Goal: Information Seeking & Learning: Learn about a topic

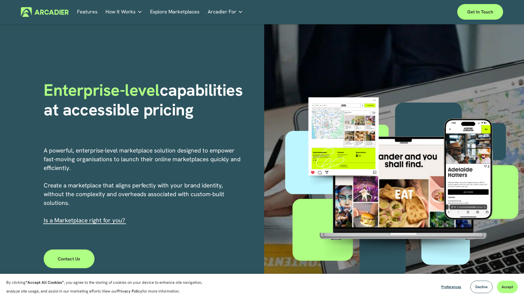
click at [80, 13] on link "Features" at bounding box center [87, 12] width 21 height 10
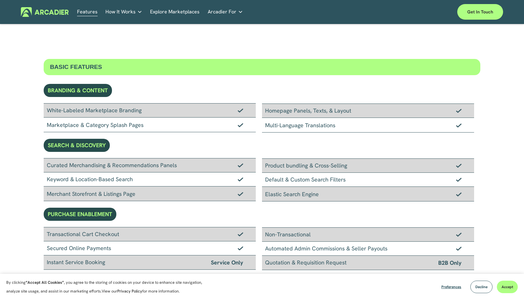
click at [160, 12] on link "Explore Marketplaces" at bounding box center [175, 12] width 50 height 10
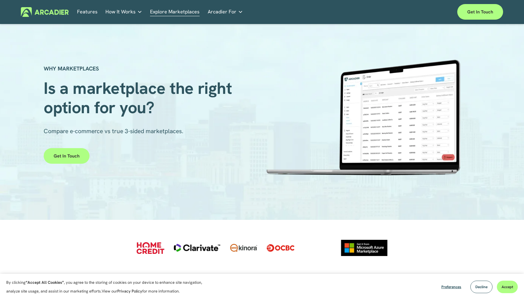
click at [0, 0] on link "Retail Marketplaces Whatever you are offering to your customer, we bring it all…" at bounding box center [0, 0] width 0 height 0
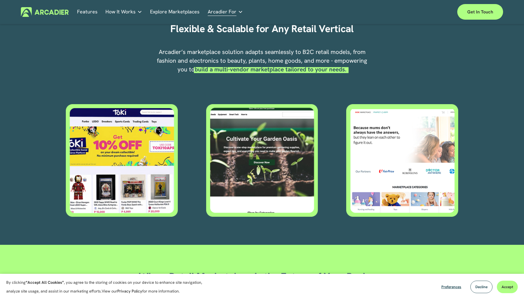
scroll to position [247, 0]
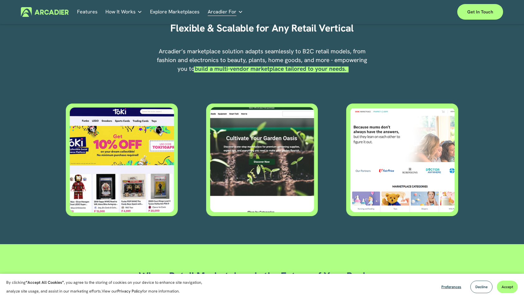
click at [148, 145] on div at bounding box center [122, 160] width 112 height 113
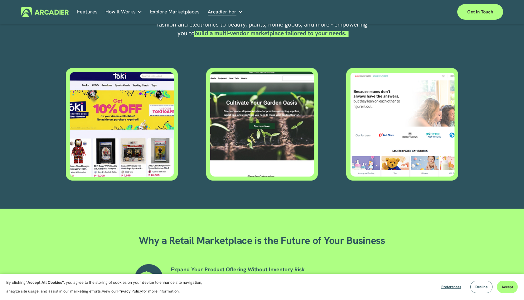
scroll to position [333, 0]
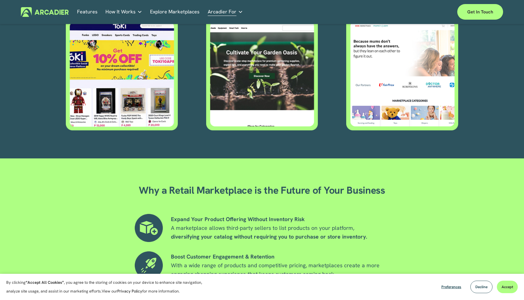
click at [134, 111] on div at bounding box center [122, 74] width 112 height 113
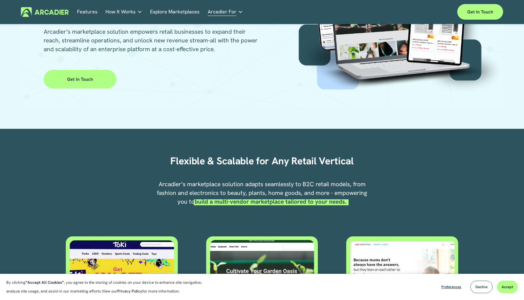
scroll to position [0, 0]
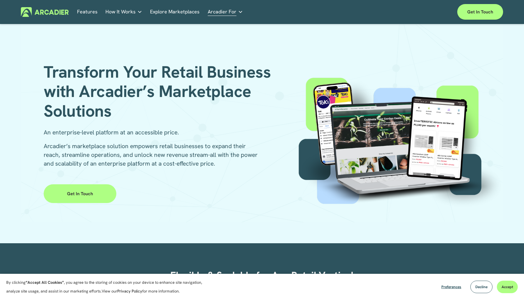
click at [0, 0] on p "Read about game-changing marketplace solutions." at bounding box center [0, 0] width 0 height 0
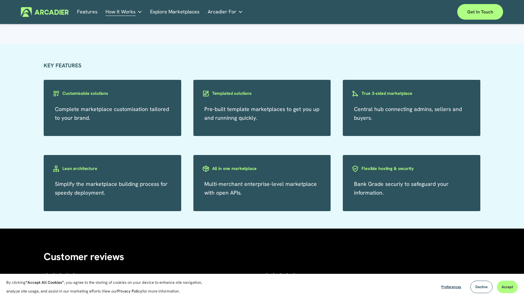
scroll to position [354, 0]
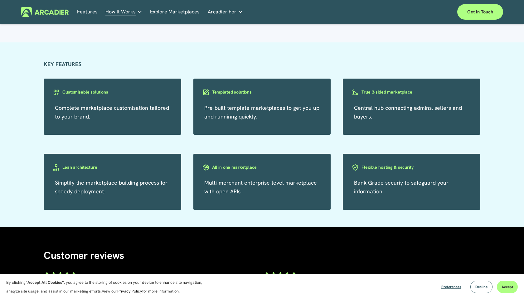
click at [99, 93] on h3 "Customisable solutions" at bounding box center [85, 92] width 46 height 6
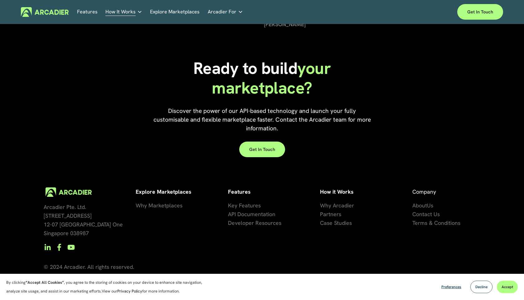
scroll to position [291, 0]
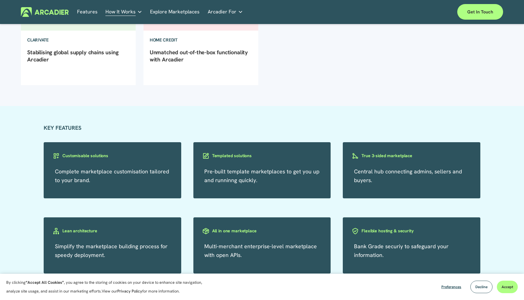
click at [0, 0] on link "Economic Development Designed to support your visitor economy agenda and invest…" at bounding box center [0, 0] width 0 height 0
